Goal: Check status: Check status

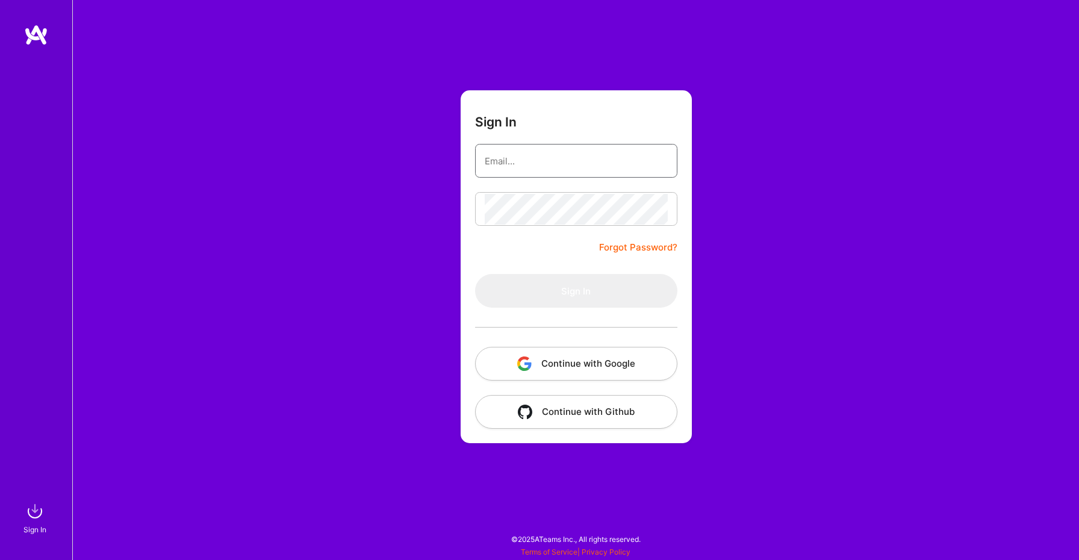
type input "[PERSON_NAME][EMAIL_ADDRESS][DOMAIN_NAME]"
click at [539, 294] on button "Sign In" at bounding box center [576, 291] width 202 height 34
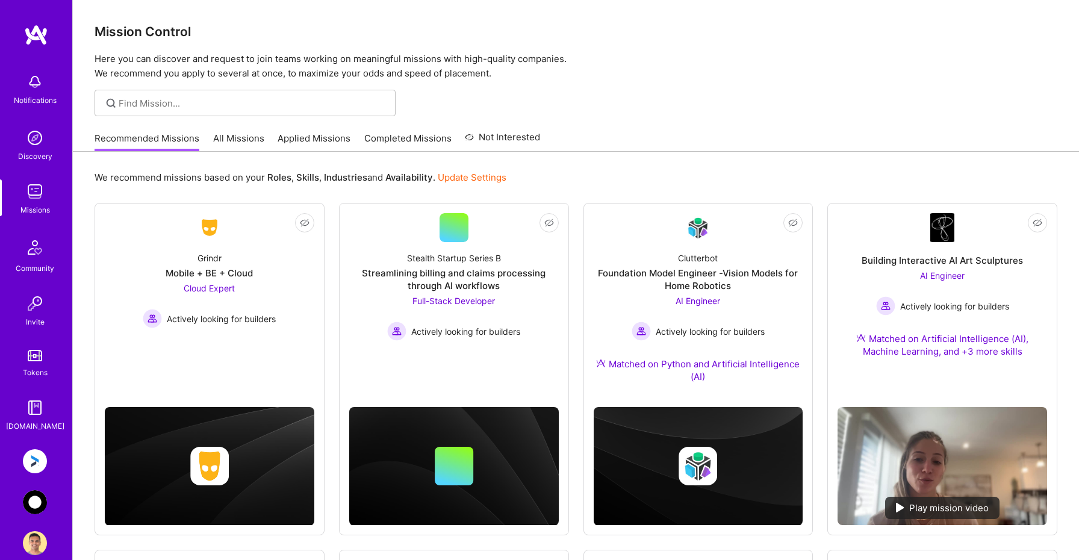
click at [42, 464] on img at bounding box center [35, 461] width 24 height 24
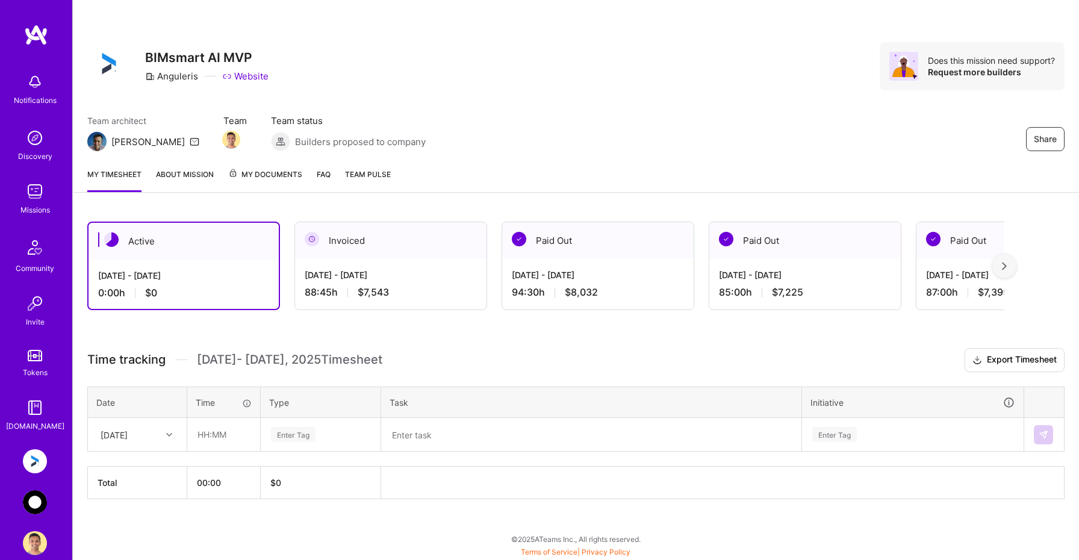
click at [362, 282] on div "[DATE] - [DATE] 88:45 h $7,543" at bounding box center [390, 283] width 191 height 49
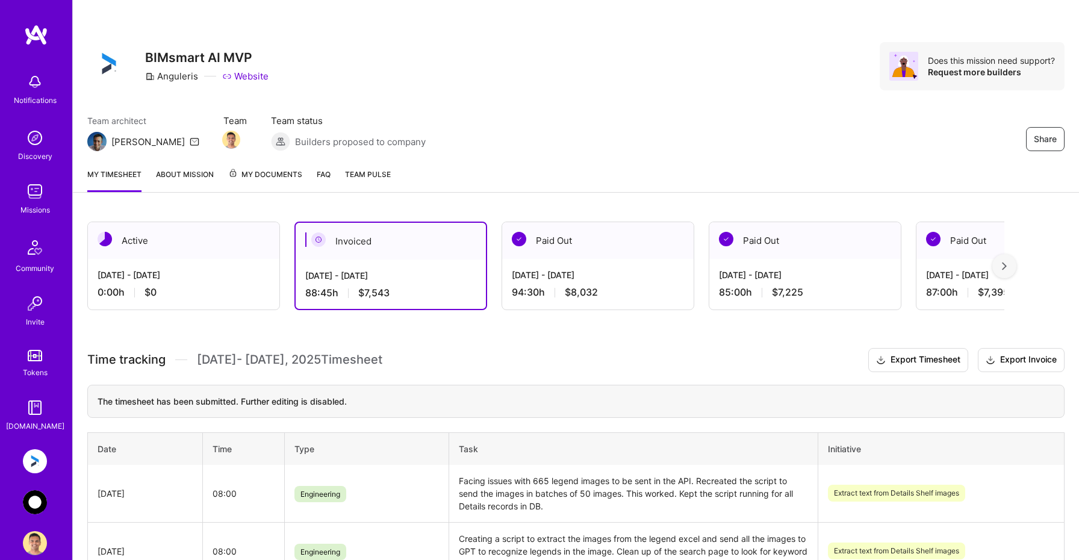
click at [178, 273] on div "[DATE] - [DATE]" at bounding box center [184, 274] width 172 height 13
